Goal: Navigation & Orientation: Go to known website

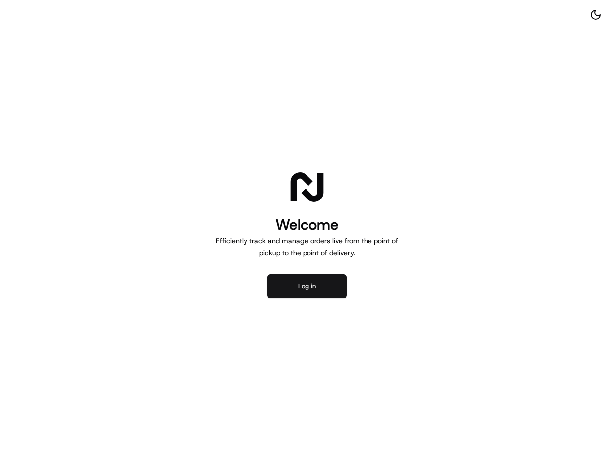
click at [298, 288] on button "Log in" at bounding box center [307, 286] width 79 height 24
